Goal: Information Seeking & Learning: Learn about a topic

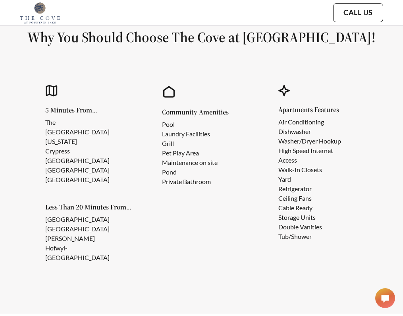
scroll to position [836, 0]
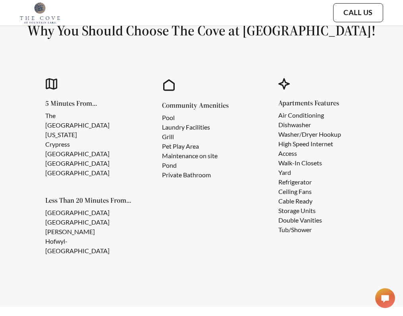
click at [159, 150] on div "Community Amenities Pool Laundry Facilities Grill Pet Play Area Maintenance on …" at bounding box center [201, 179] width 95 height 203
drag, startPoint x: 159, startPoint y: 150, endPoint x: 210, endPoint y: 146, distance: 51.0
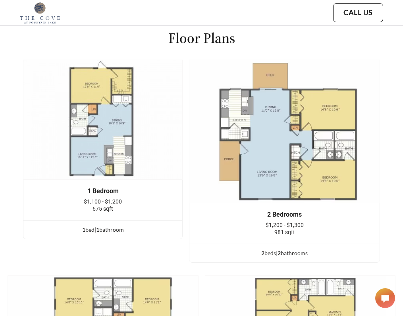
scroll to position [1145, 0]
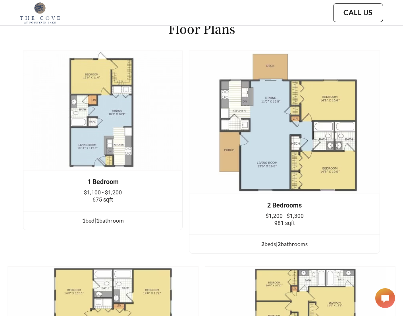
click at [118, 203] on div "675 sqft" at bounding box center [102, 199] width 135 height 7
click at [112, 186] on div "1 Bedroom" at bounding box center [102, 181] width 135 height 7
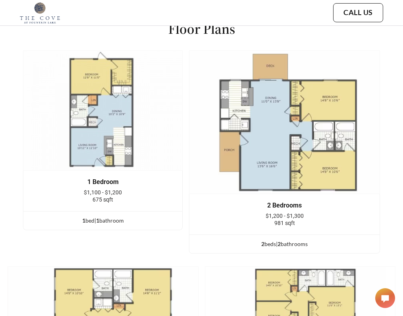
click at [112, 186] on div "1 Bedroom" at bounding box center [102, 181] width 135 height 7
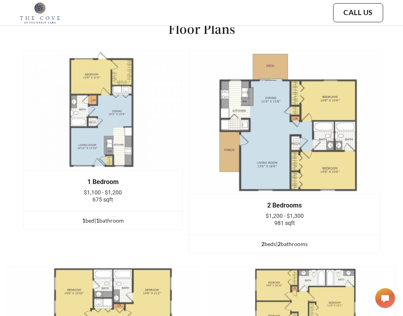
click at [112, 186] on div "1 Bedroom" at bounding box center [102, 181] width 135 height 7
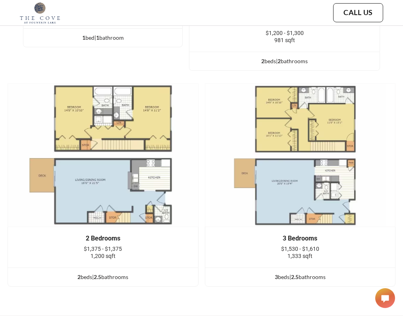
scroll to position [1322, 0]
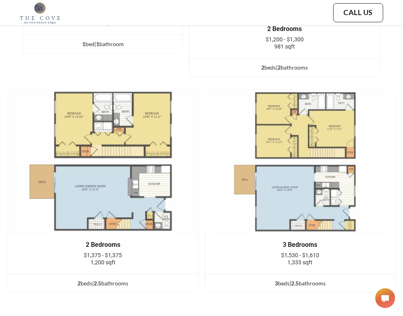
click at [88, 132] on img at bounding box center [103, 161] width 191 height 143
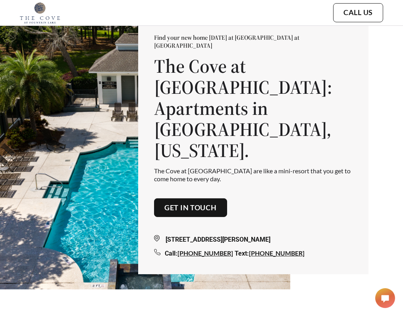
scroll to position [34, 0]
